Goal: Find specific page/section

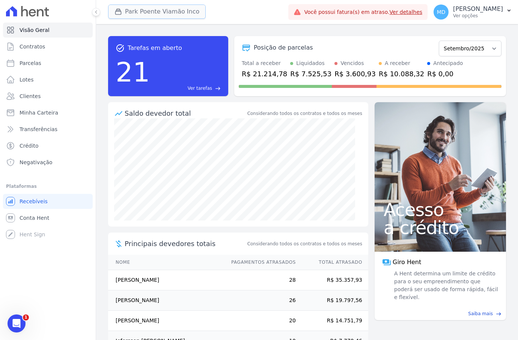
click at [174, 9] on button "Park Poente Viamão Inco" at bounding box center [157, 12] width 98 height 14
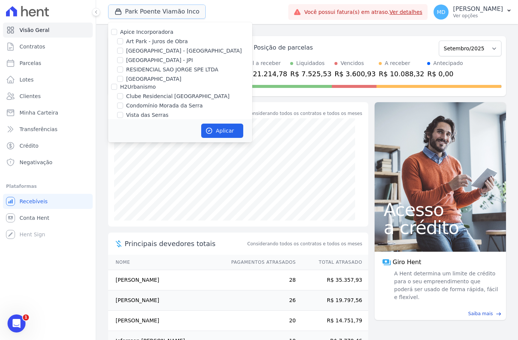
scroll to position [41, 0]
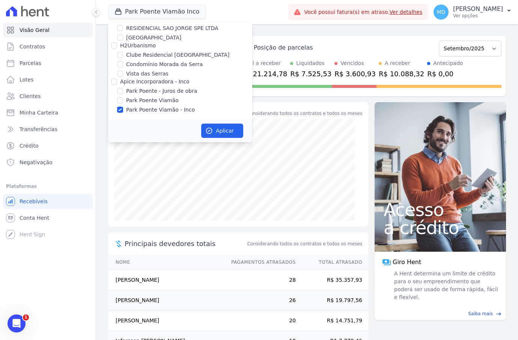
click at [153, 77] on label "Vista das Serras" at bounding box center [147, 74] width 42 height 8
click at [123, 77] on input "Vista das Serras" at bounding box center [120, 74] width 6 height 6
checkbox input "true"
click at [147, 78] on label "Apice Incorporadora - Inco" at bounding box center [154, 81] width 69 height 6
click at [117, 78] on input "Apice Incorporadora - Inco" at bounding box center [114, 81] width 6 height 6
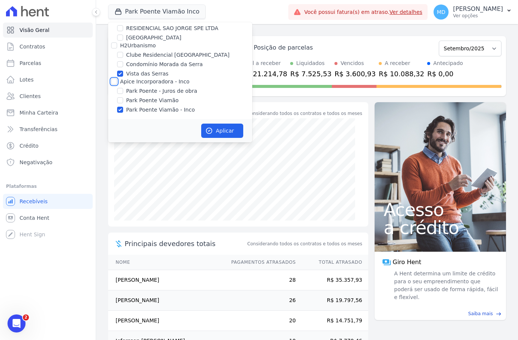
checkbox input "true"
click at [234, 131] on button "Aplicar" at bounding box center [222, 130] width 42 height 14
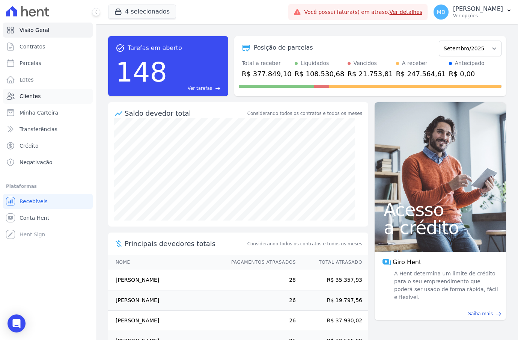
click at [53, 103] on link "Clientes" at bounding box center [48, 96] width 90 height 15
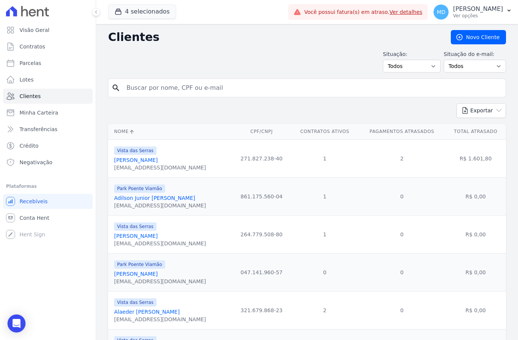
click at [150, 80] on input "search" at bounding box center [312, 87] width 380 height 15
type input "[PERSON_NAME]"
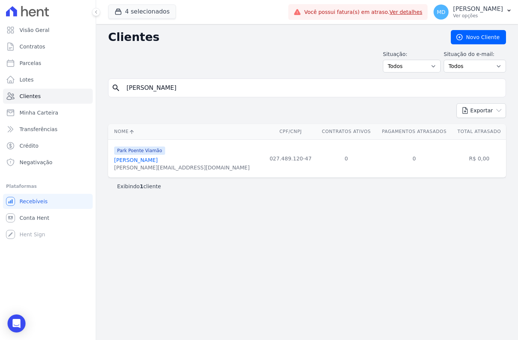
click at [153, 164] on div "[PERSON_NAME][EMAIL_ADDRESS][DOMAIN_NAME]" at bounding box center [181, 168] width 135 height 8
click at [154, 161] on link "[PERSON_NAME]" at bounding box center [136, 160] width 44 height 6
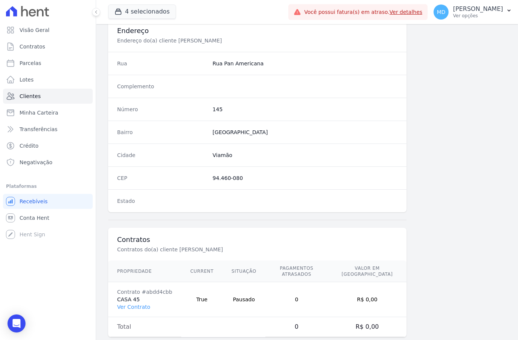
scroll to position [359, 0]
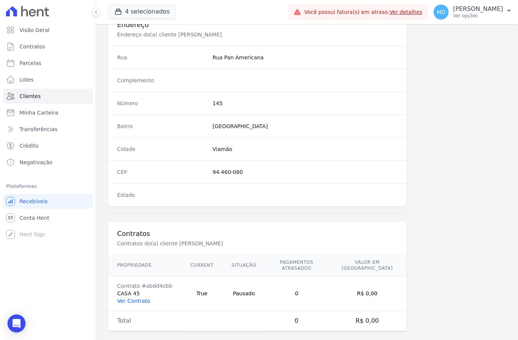
click at [128, 298] on link "Ver Contrato" at bounding box center [133, 301] width 33 height 6
